Goal: Information Seeking & Learning: Learn about a topic

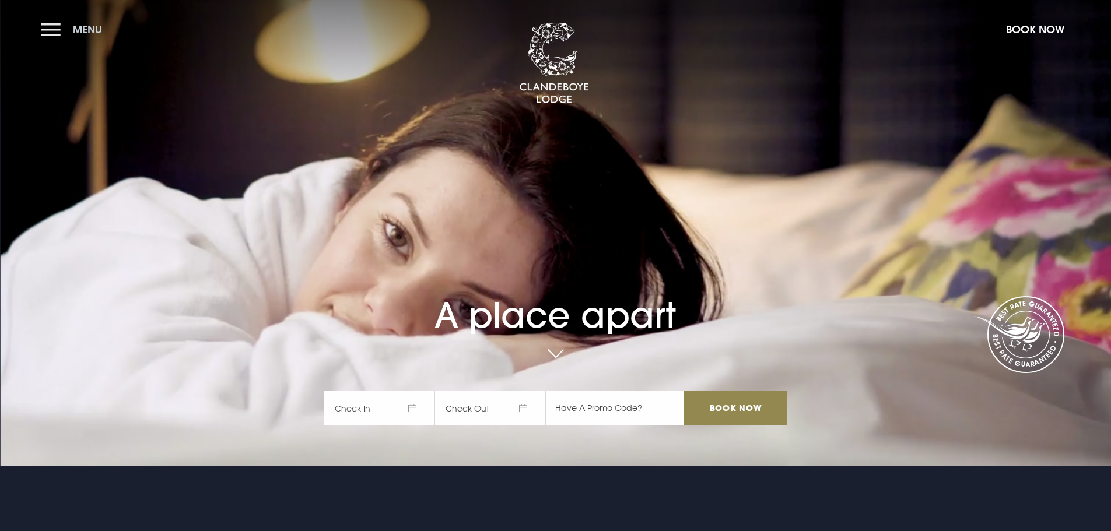
click at [48, 28] on button "Menu" at bounding box center [74, 29] width 67 height 25
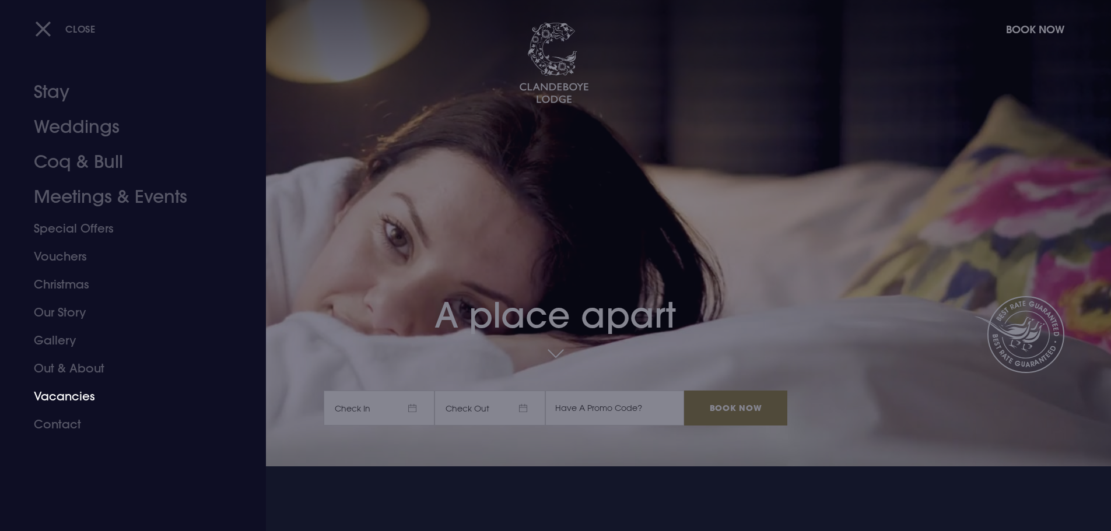
click at [68, 392] on link "Vacancies" at bounding box center [126, 396] width 184 height 28
